Goal: Communication & Community: Answer question/provide support

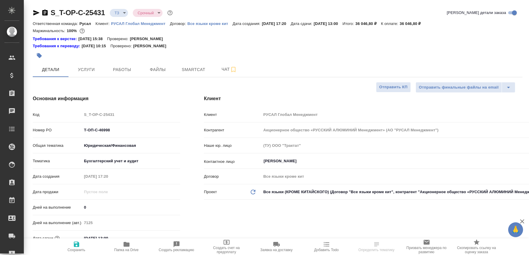
select select "RU"
type input "[PERSON_NAME]"
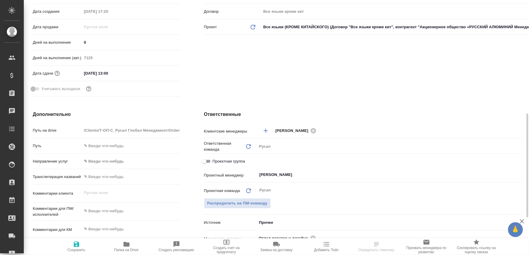
scroll to position [264, 0]
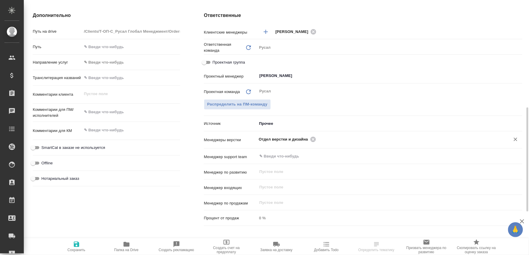
click at [311, 138] on icon at bounding box center [313, 139] width 5 height 5
click at [310, 138] on input "text" at bounding box center [380, 139] width 242 height 7
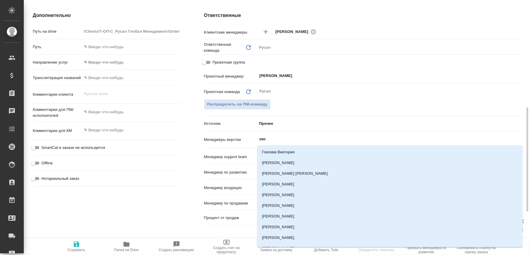
type input "оксю"
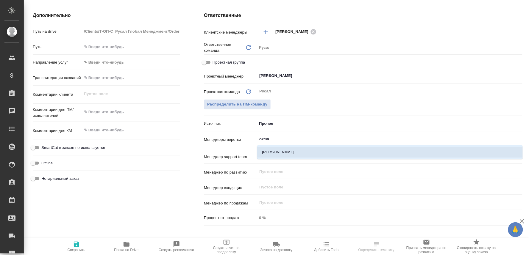
click at [293, 148] on li "[PERSON_NAME]" at bounding box center [390, 152] width 266 height 11
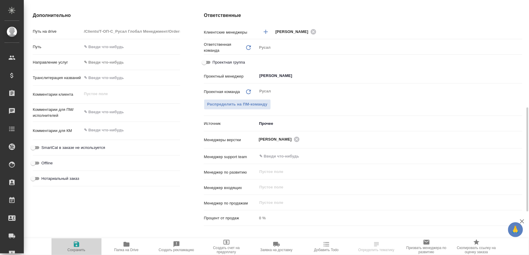
click at [77, 246] on icon "button" at bounding box center [76, 244] width 7 height 7
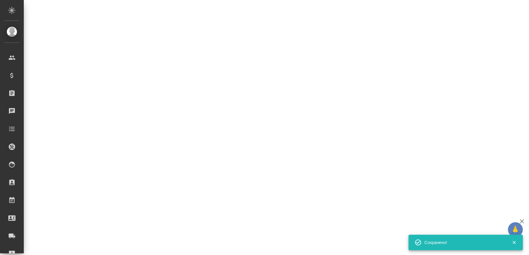
select select "RU"
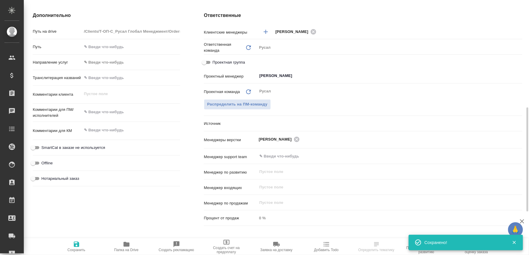
type textarea "x"
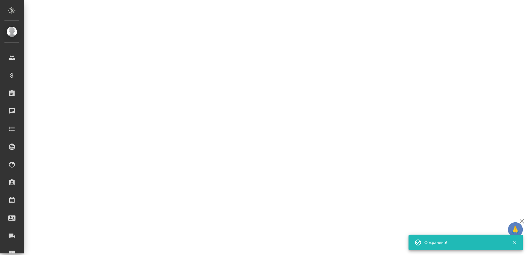
select select "RU"
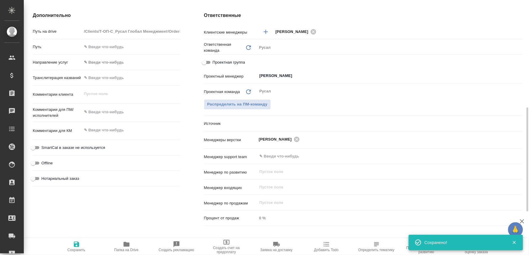
type textarea "x"
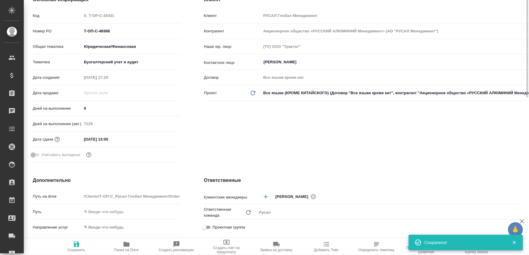
scroll to position [0, 0]
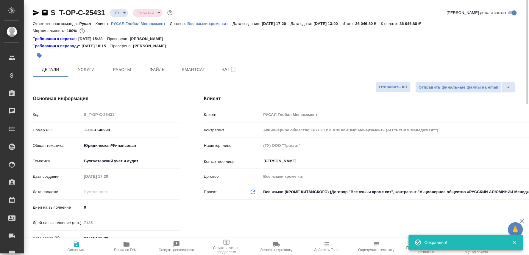
click at [126, 10] on body "🙏 .cls-1 fill:#fff; AWATERA Oksiutovich Irina Клиенты Спецификации Заказы 0 Чат…" at bounding box center [264, 127] width 529 height 255
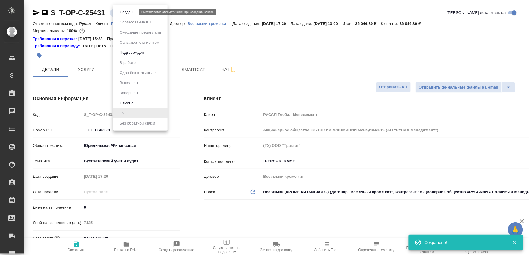
click at [126, 13] on button "Создан" at bounding box center [126, 12] width 17 height 7
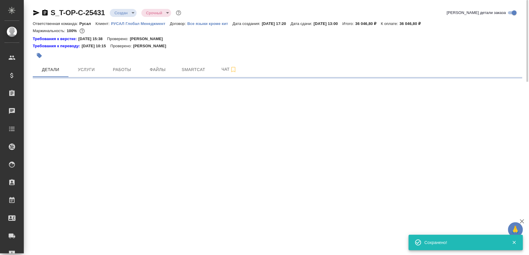
select select "RU"
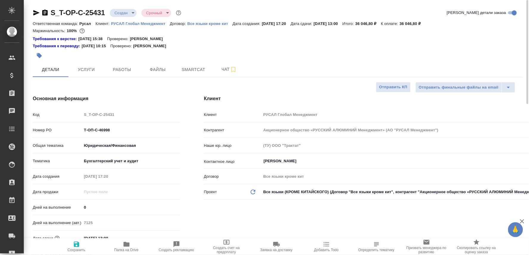
click at [46, 10] on icon "button" at bounding box center [44, 13] width 5 height 6
click at [221, 71] on span "Чат" at bounding box center [229, 69] width 29 height 7
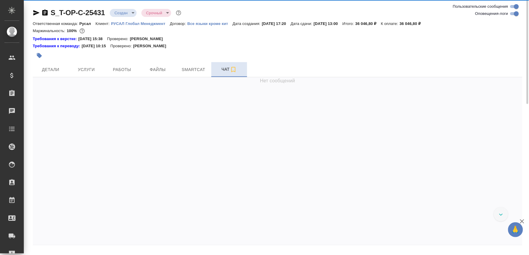
scroll to position [38, 0]
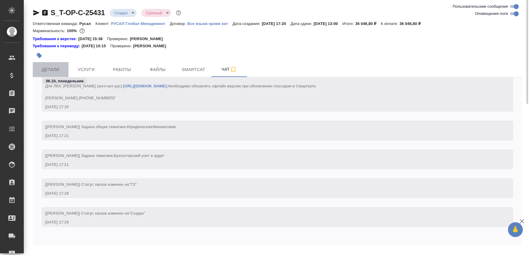
click at [47, 65] on button "Детали" at bounding box center [51, 69] width 36 height 15
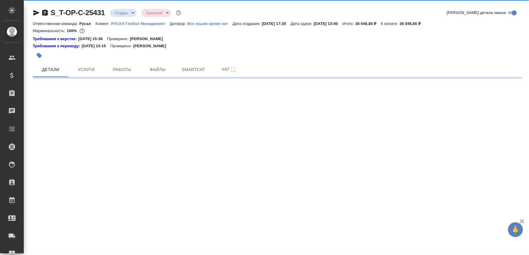
select select "RU"
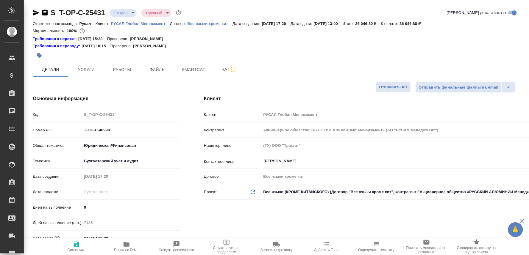
type textarea "x"
click at [123, 247] on icon "button" at bounding box center [126, 244] width 7 height 7
type textarea "x"
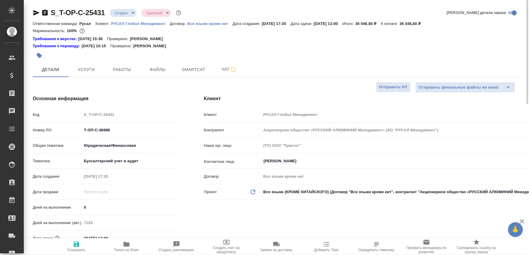
type textarea "x"
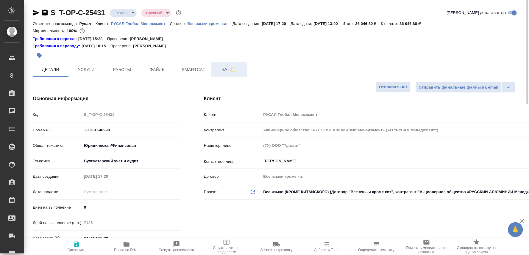
click at [218, 69] on span "Чат" at bounding box center [229, 69] width 29 height 7
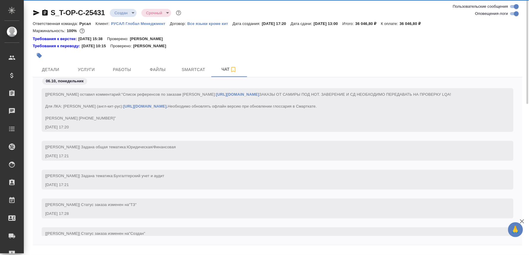
scroll to position [38, 0]
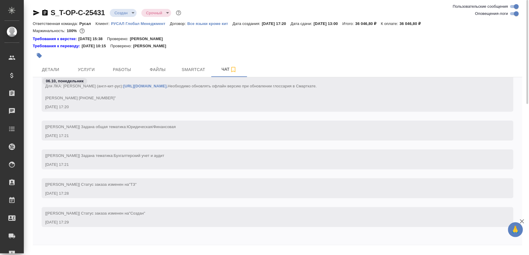
click at [93, 250] on textarea at bounding box center [284, 259] width 475 height 20
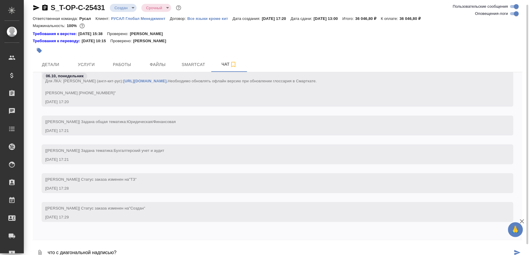
type textarea "что с диагональной надписью?"
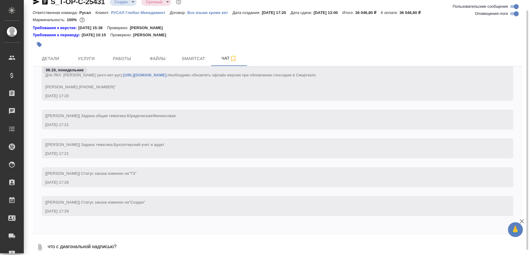
scroll to position [67, 0]
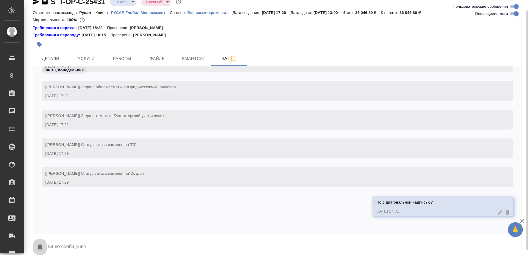
click at [46, 247] on button "0" at bounding box center [40, 248] width 14 height 20
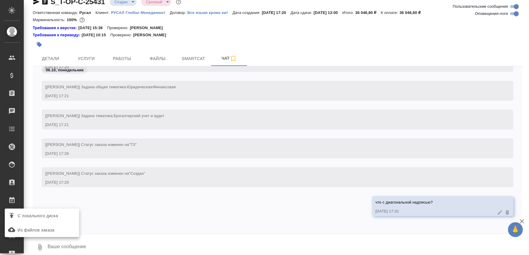
click at [50, 249] on div at bounding box center [264, 127] width 529 height 255
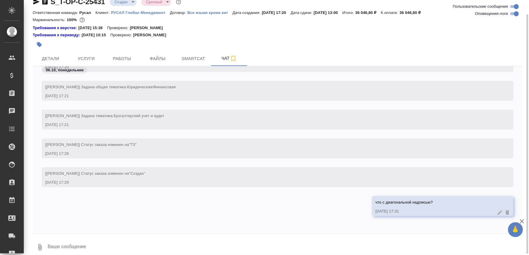
scroll to position [13, 0]
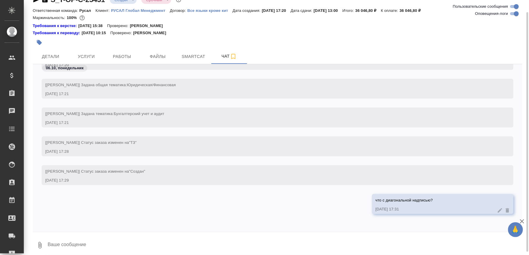
click at [61, 247] on textarea at bounding box center [284, 246] width 475 height 20
paste textarea
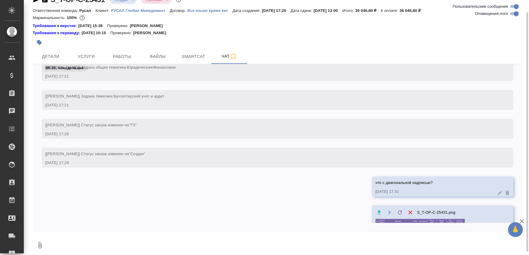
scroll to position [107, 0]
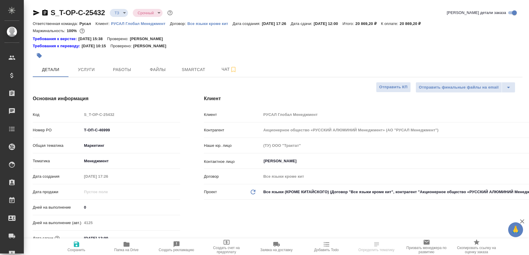
select select "RU"
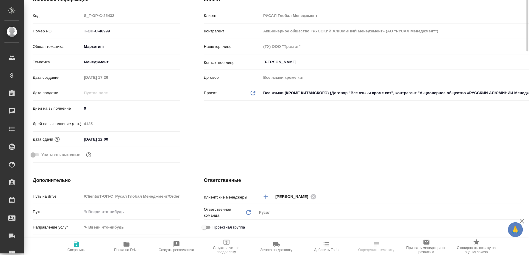
scroll to position [198, 0]
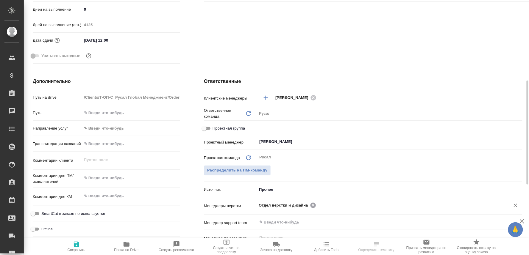
click at [311, 204] on icon at bounding box center [313, 205] width 5 height 5
click at [318, 204] on input "text" at bounding box center [409, 205] width 183 height 7
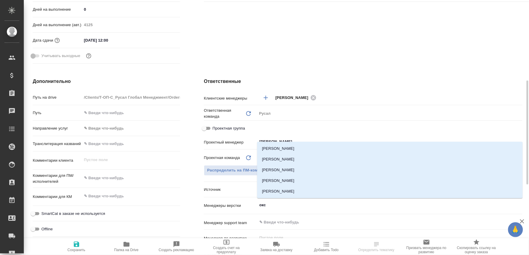
type input "оксю"
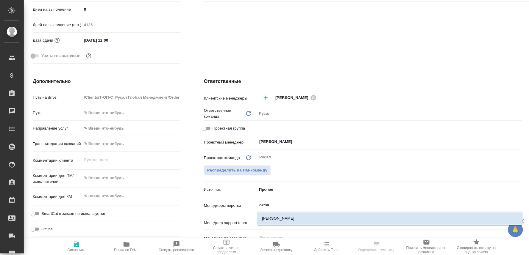
click at [293, 216] on li "[PERSON_NAME]" at bounding box center [390, 218] width 266 height 11
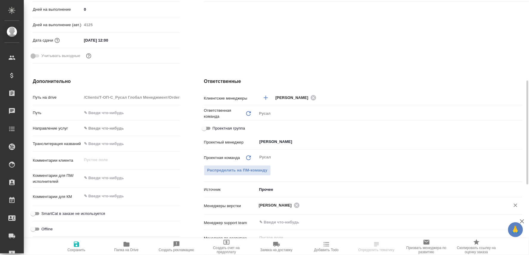
click at [75, 247] on icon "button" at bounding box center [76, 244] width 5 height 5
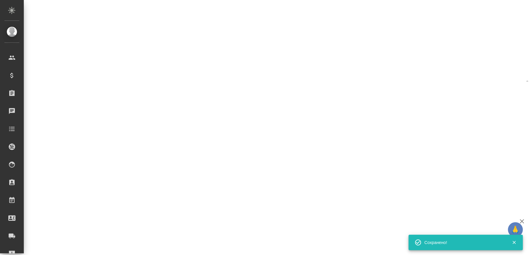
select select "RU"
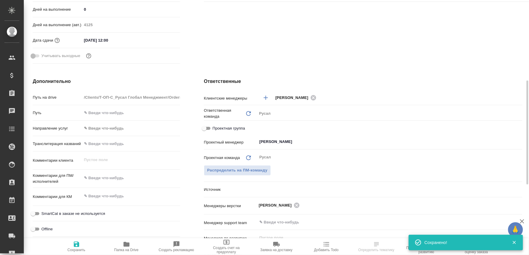
type textarea "x"
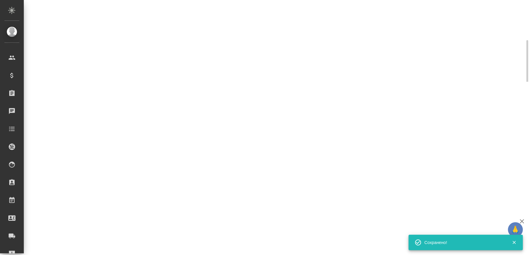
select select "RU"
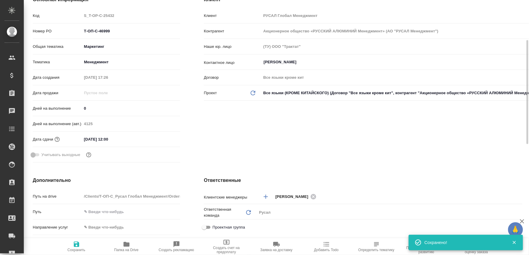
scroll to position [0, 0]
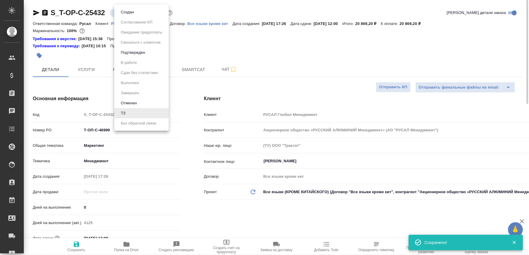
click at [125, 12] on body "🙏 .cls-1 fill:#fff; AWATERA Oksiutovich [PERSON_NAME] Спецификации Заказы 0 Чат…" at bounding box center [264, 127] width 529 height 255
click at [125, 12] on button "Создан" at bounding box center [127, 12] width 17 height 7
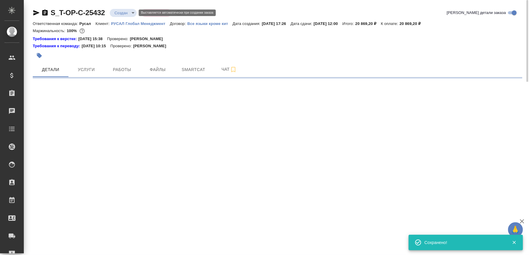
select select "RU"
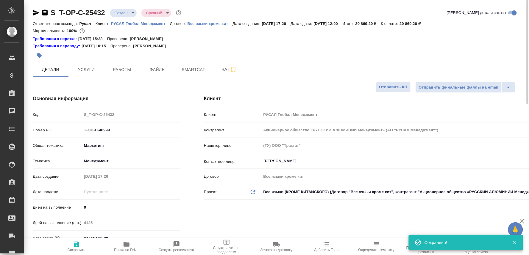
click at [42, 11] on icon "button" at bounding box center [44, 13] width 5 height 6
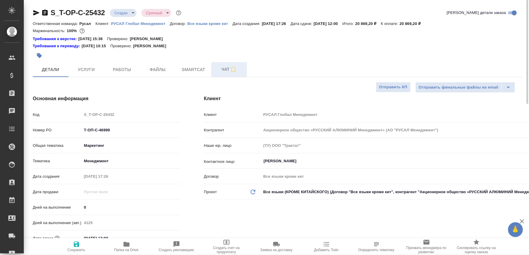
click at [222, 67] on span "Чат" at bounding box center [229, 69] width 29 height 7
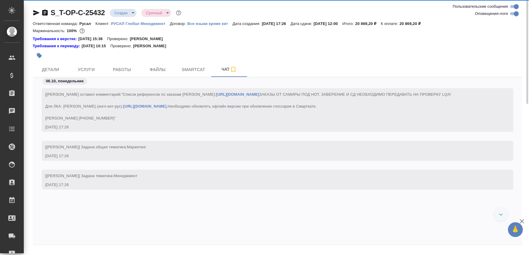
scroll to position [74, 0]
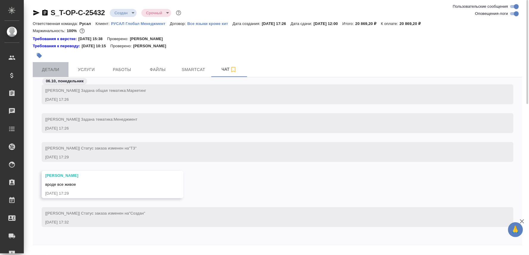
click at [51, 68] on span "Детали" at bounding box center [50, 69] width 29 height 7
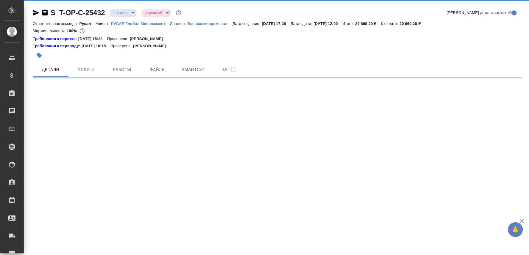
select select "RU"
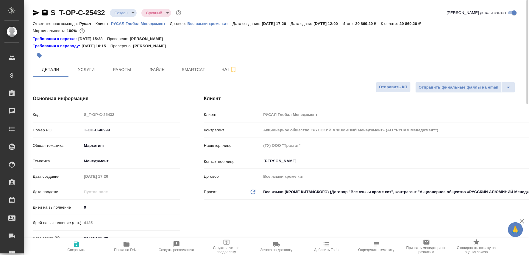
click at [122, 242] on span "Папка на Drive" at bounding box center [126, 246] width 43 height 11
type textarea "x"
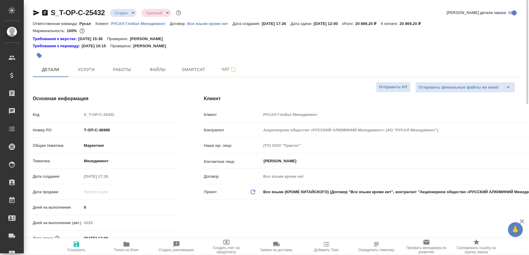
type textarea "x"
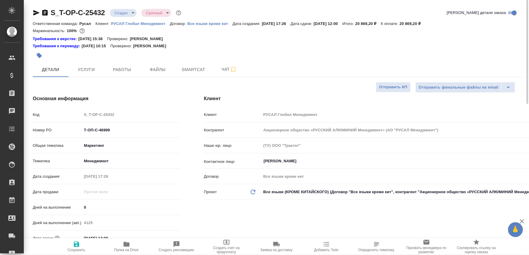
type textarea "x"
click at [220, 64] on button "Чат" at bounding box center [229, 69] width 36 height 15
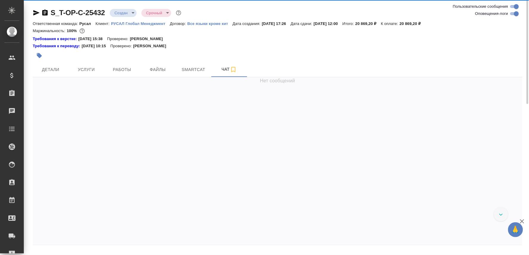
scroll to position [74, 0]
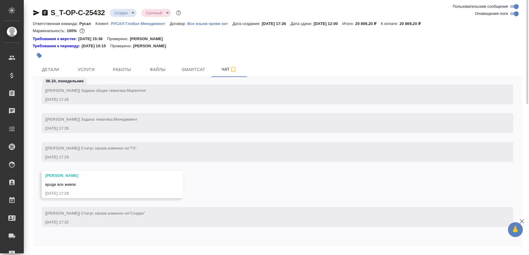
click at [71, 251] on textarea at bounding box center [284, 259] width 475 height 20
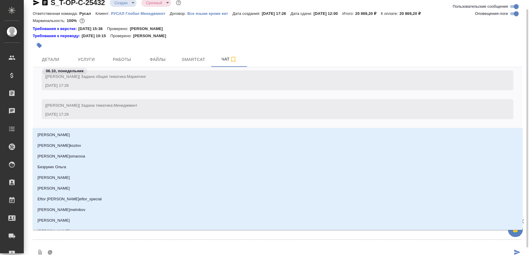
type textarea "@ж"
type input "ж"
type textarea "@жу"
type input "жу"
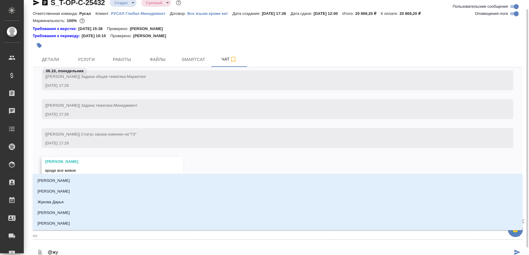
type textarea "@жур"
type input "жур"
type textarea "@жура"
type input "жура"
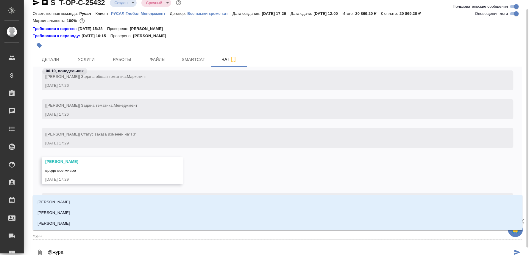
type textarea "@журав"
type input "журав"
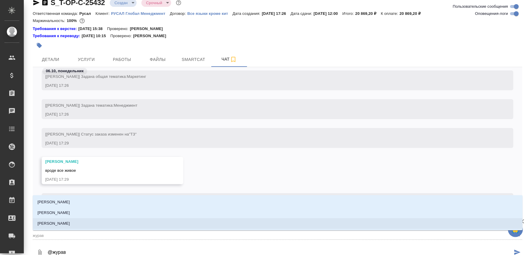
click at [70, 225] on p "[PERSON_NAME]" at bounding box center [54, 224] width 32 height 6
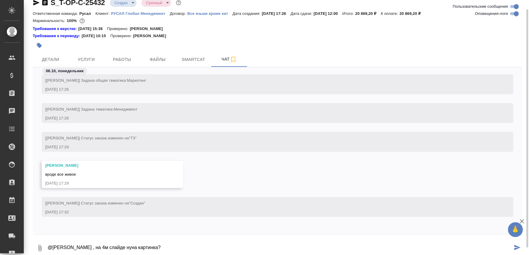
type textarea "@[PERSON_NAME] , на 4м слайде нуна картинка?"
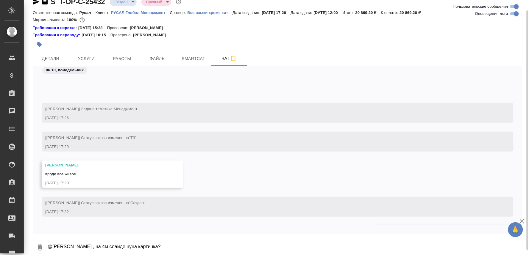
scroll to position [103, 0]
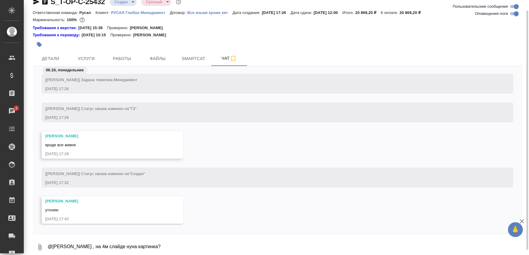
click at [67, 246] on textarea "@[PERSON_NAME] , на 4м слайде нуна картинка?" at bounding box center [284, 248] width 475 height 20
type textarea "ага"
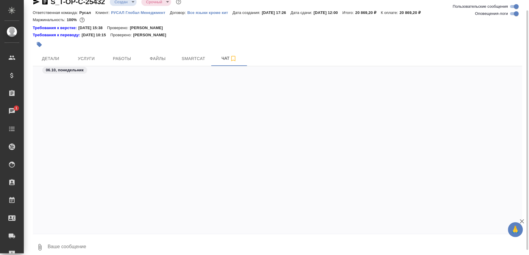
scroll to position [700, 0]
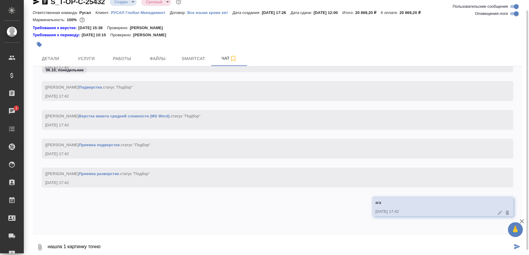
click at [135, 249] on textarea "нашла 1 картинку точно" at bounding box center [280, 248] width 466 height 20
type textarea "нашла 1 картинку точно на 16м слайде"
